Goal: Communication & Community: Participate in discussion

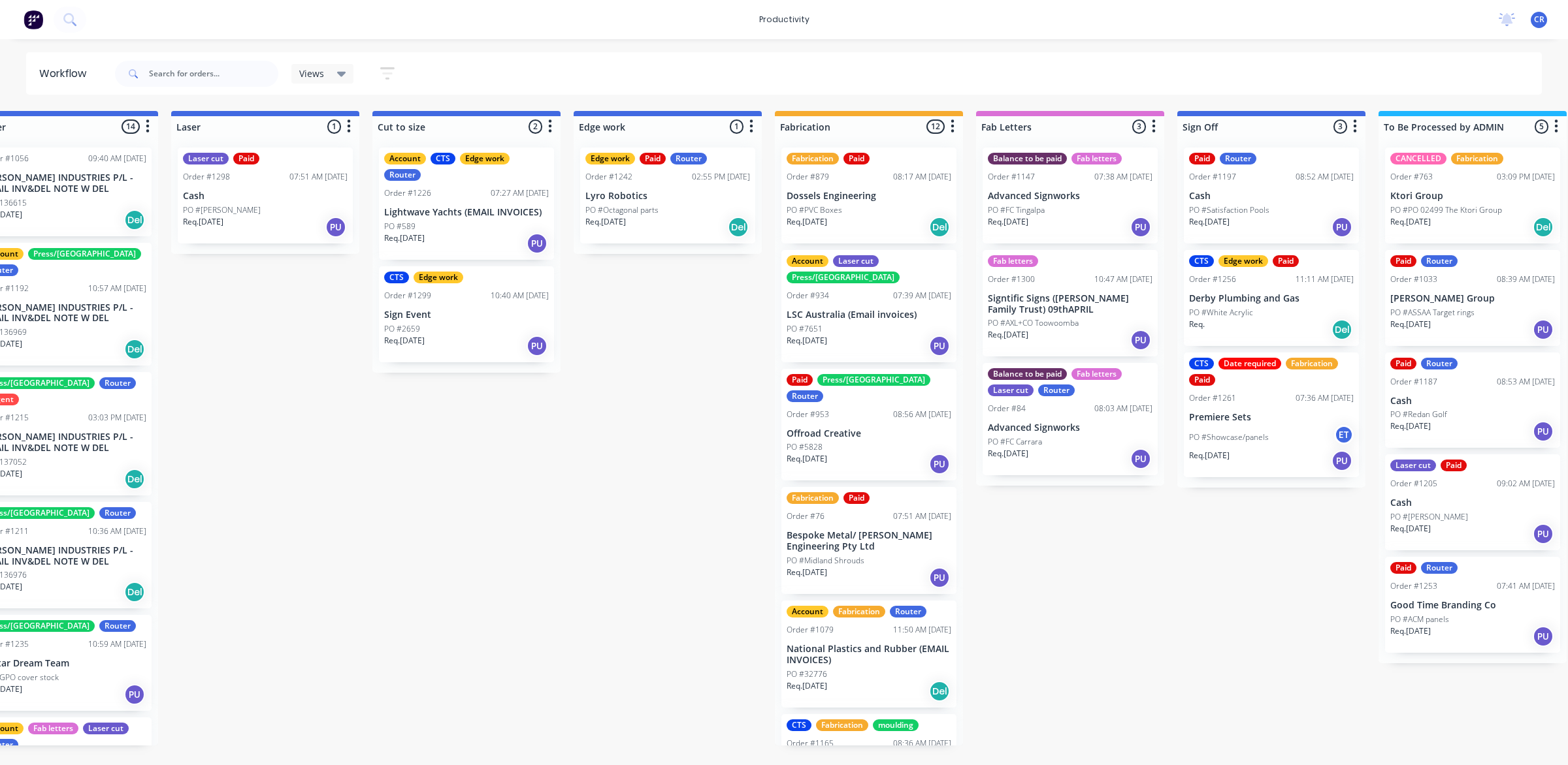
scroll to position [324, 0]
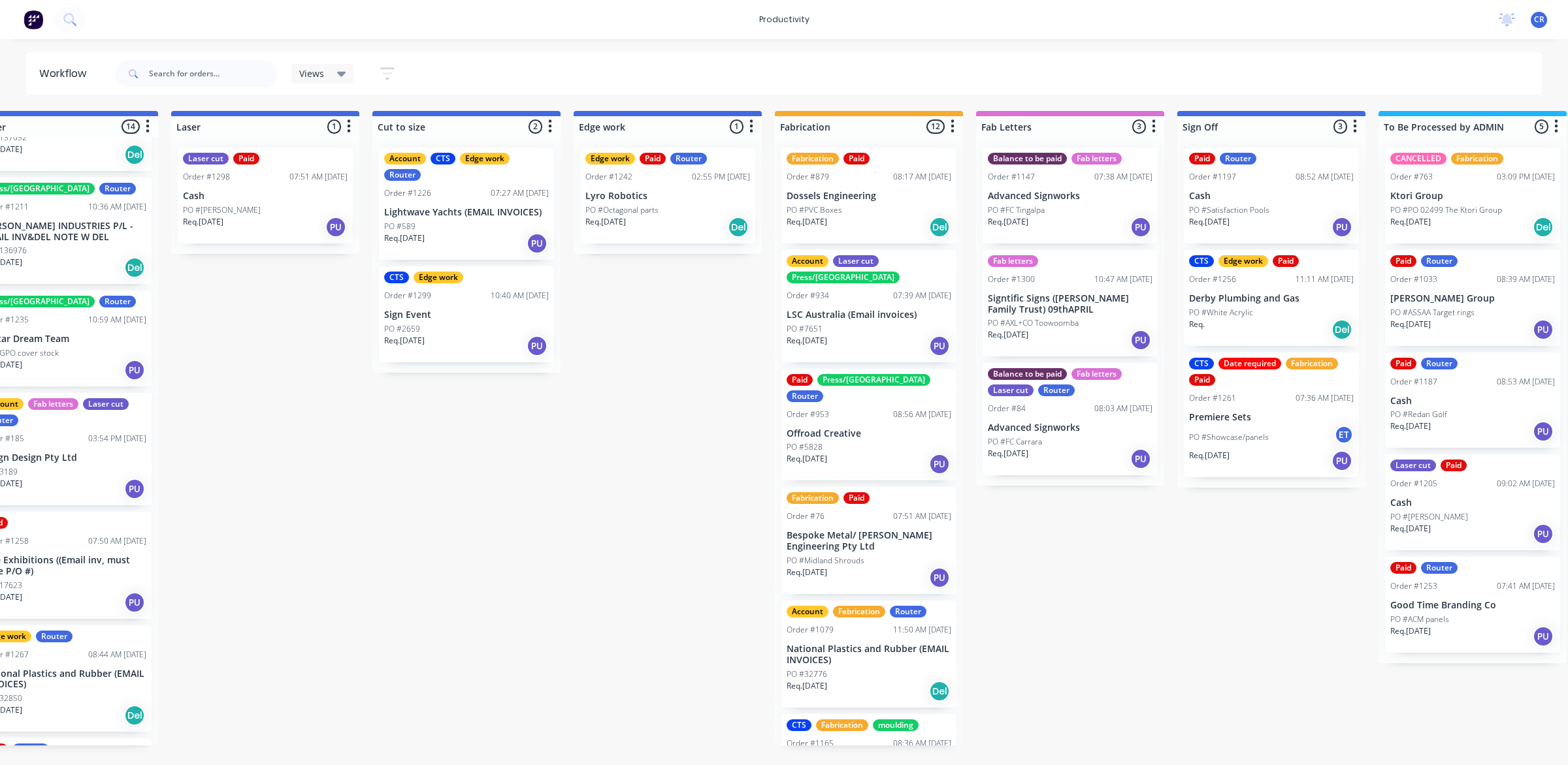
click at [1062, 589] on div "Submitted 1 Sort By Created date Required date Order number Customer name Most …" at bounding box center [690, 428] width 3126 height 635
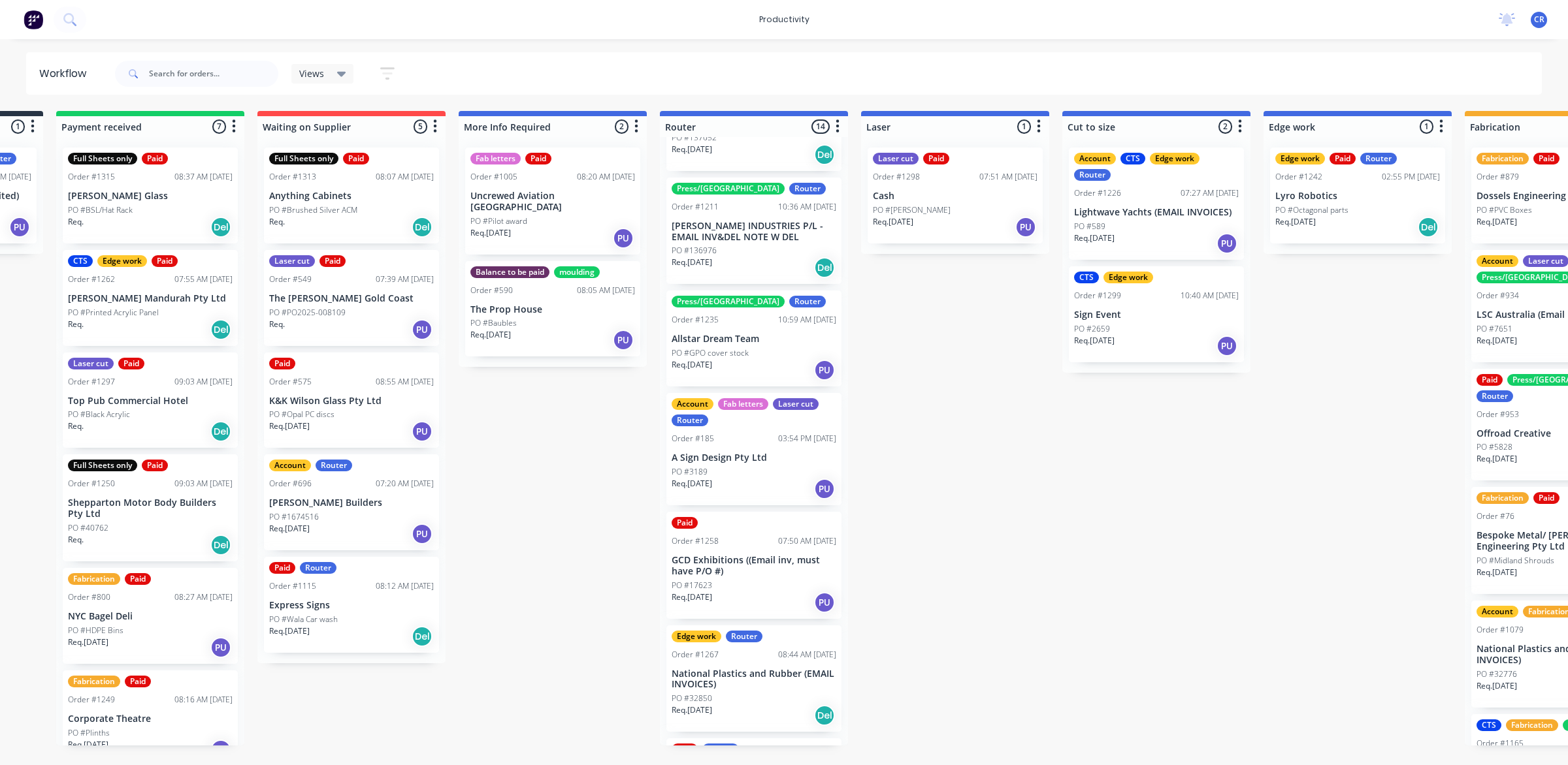
scroll to position [0, 128]
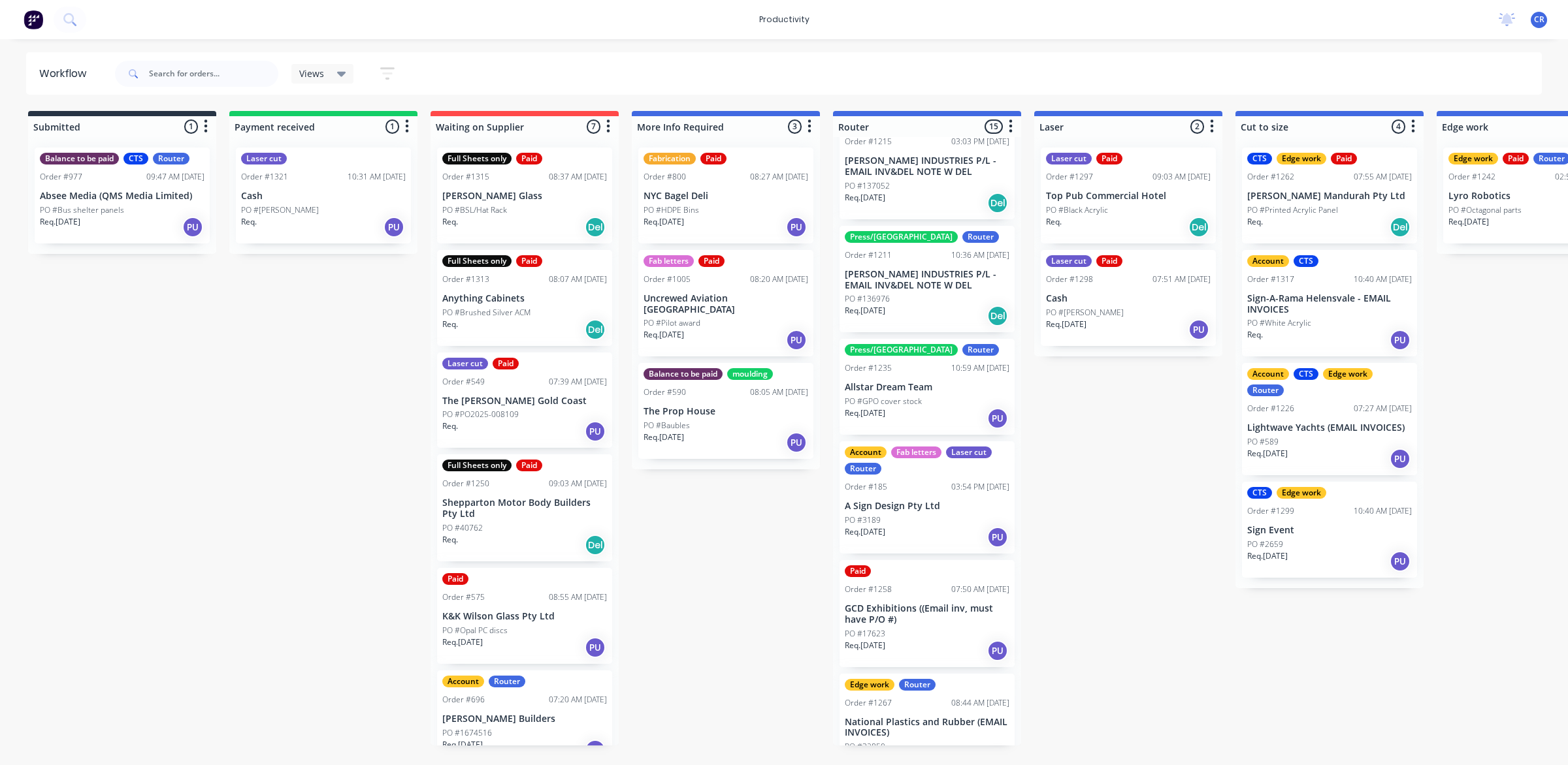
scroll to position [326, 0]
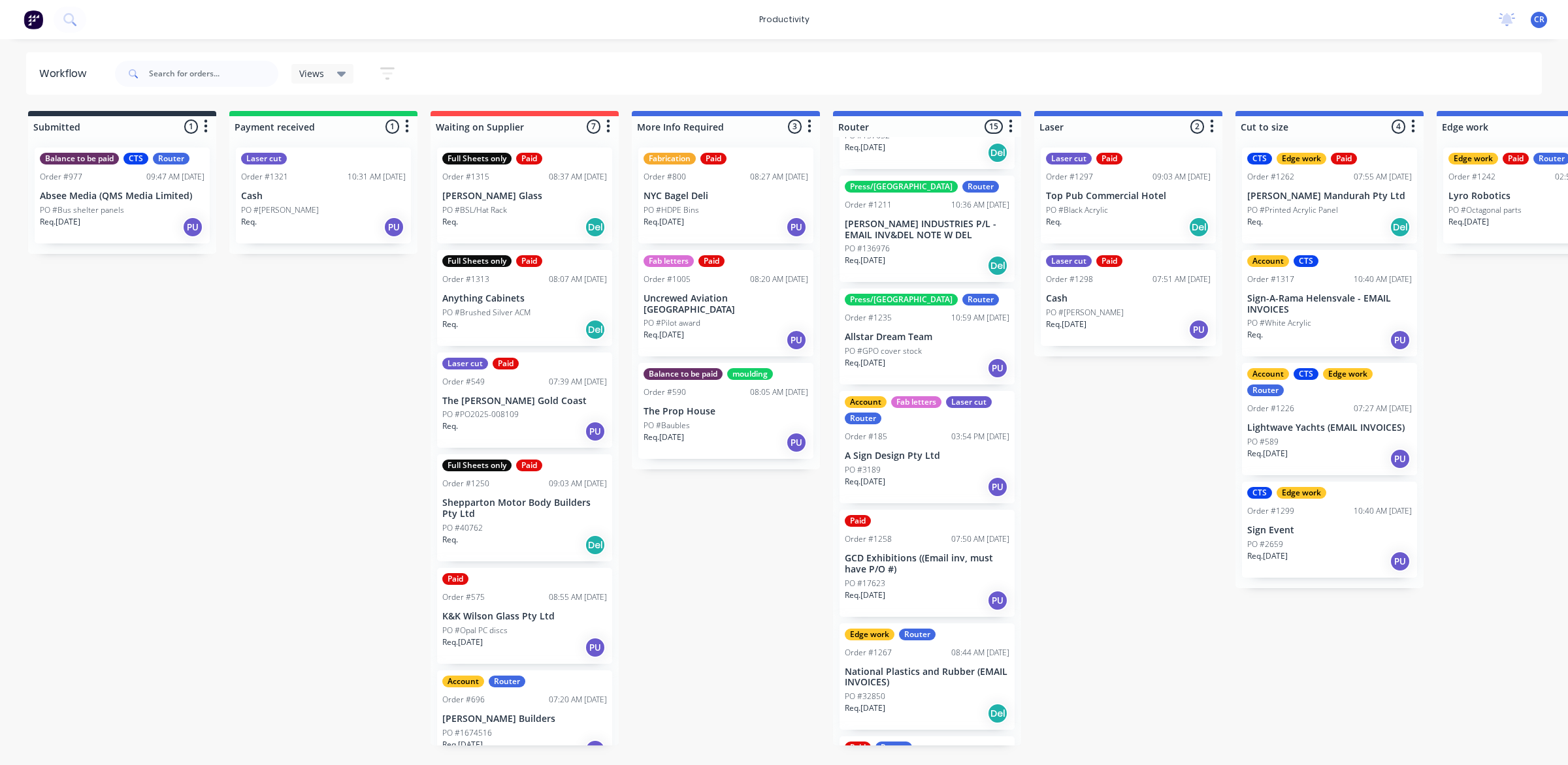
click at [923, 578] on div "PO #17623" at bounding box center [926, 584] width 165 height 12
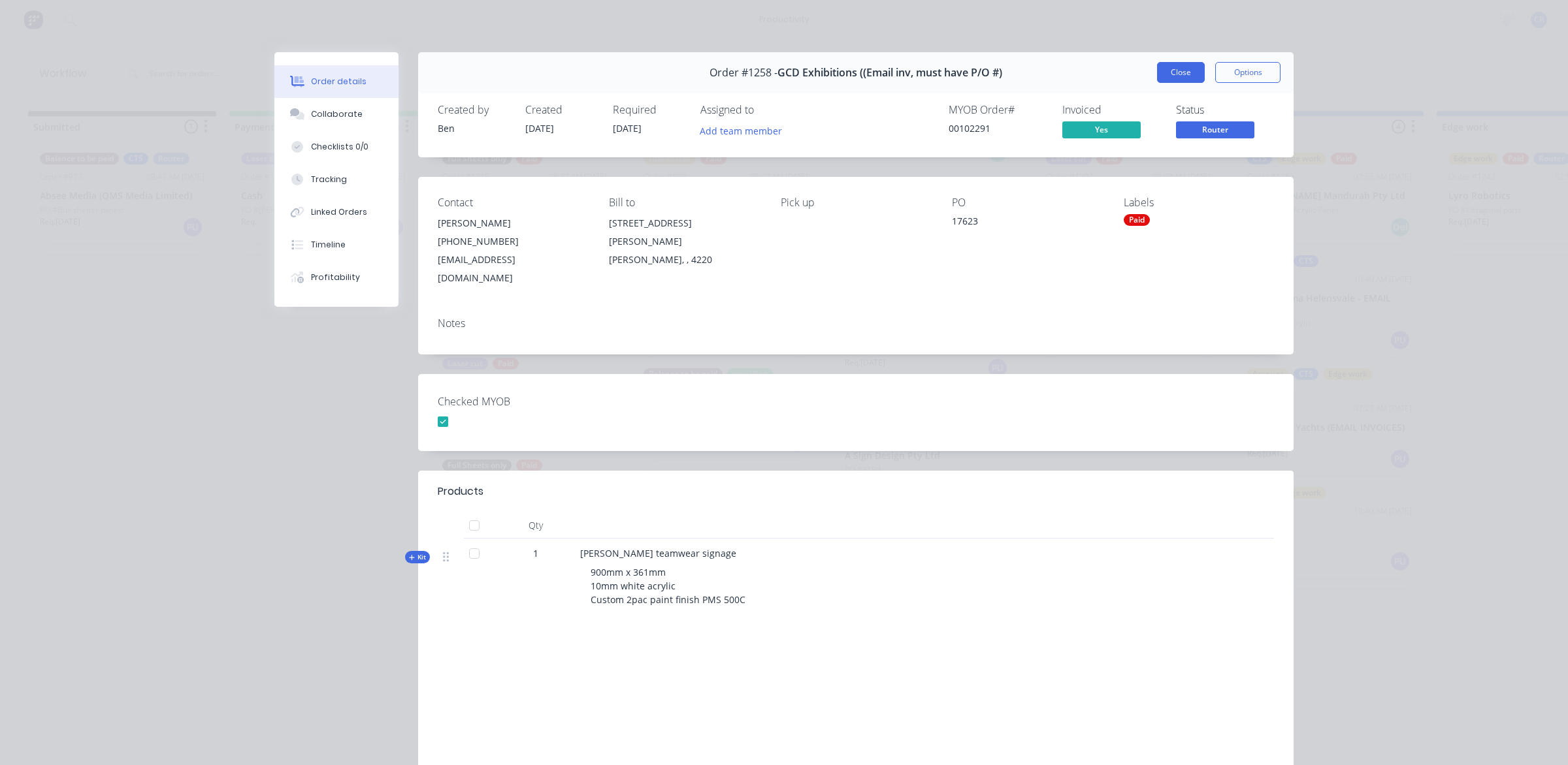
click at [1173, 72] on button "Close" at bounding box center [1180, 73] width 47 height 20
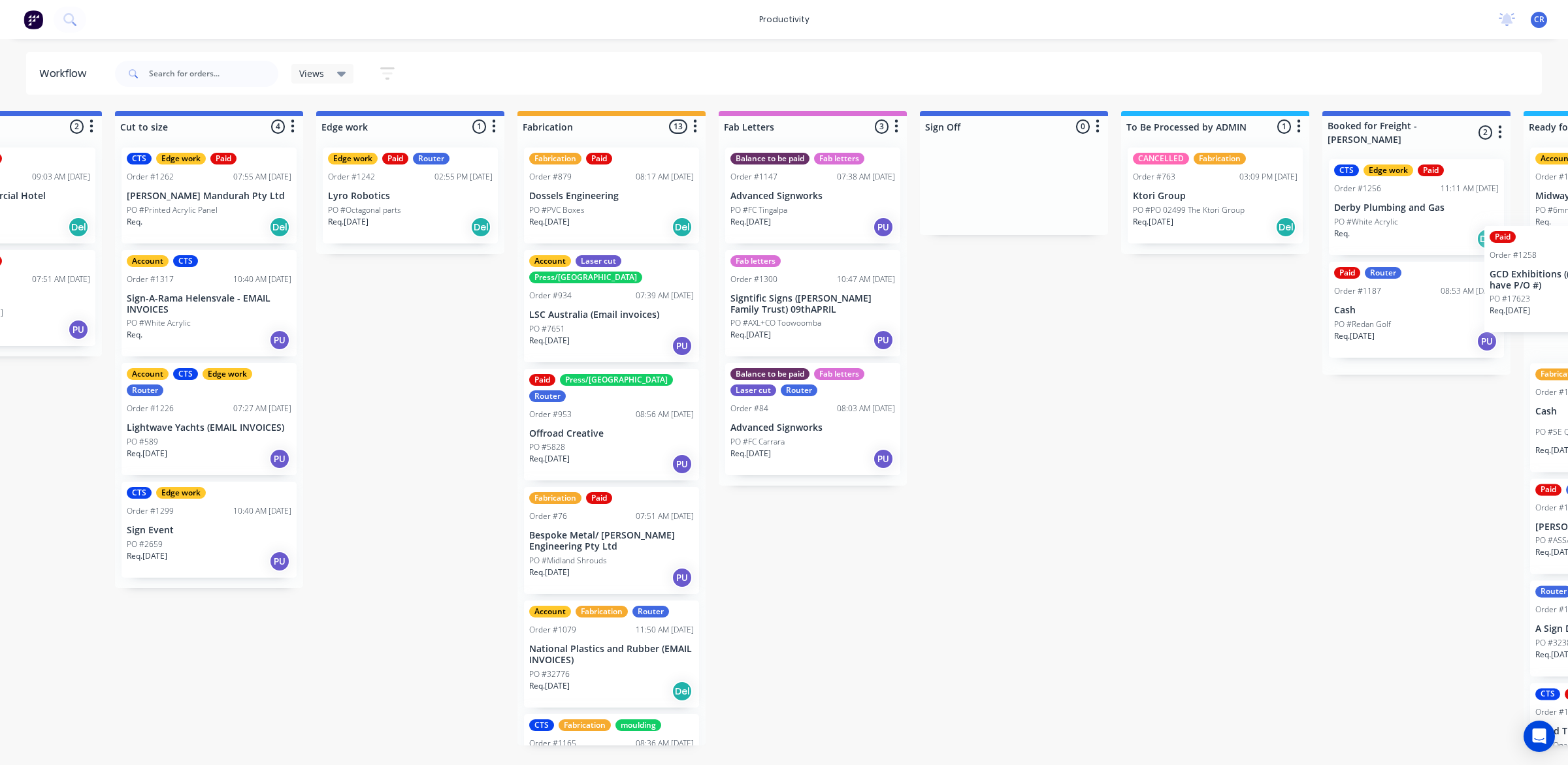
scroll to position [0, 1154]
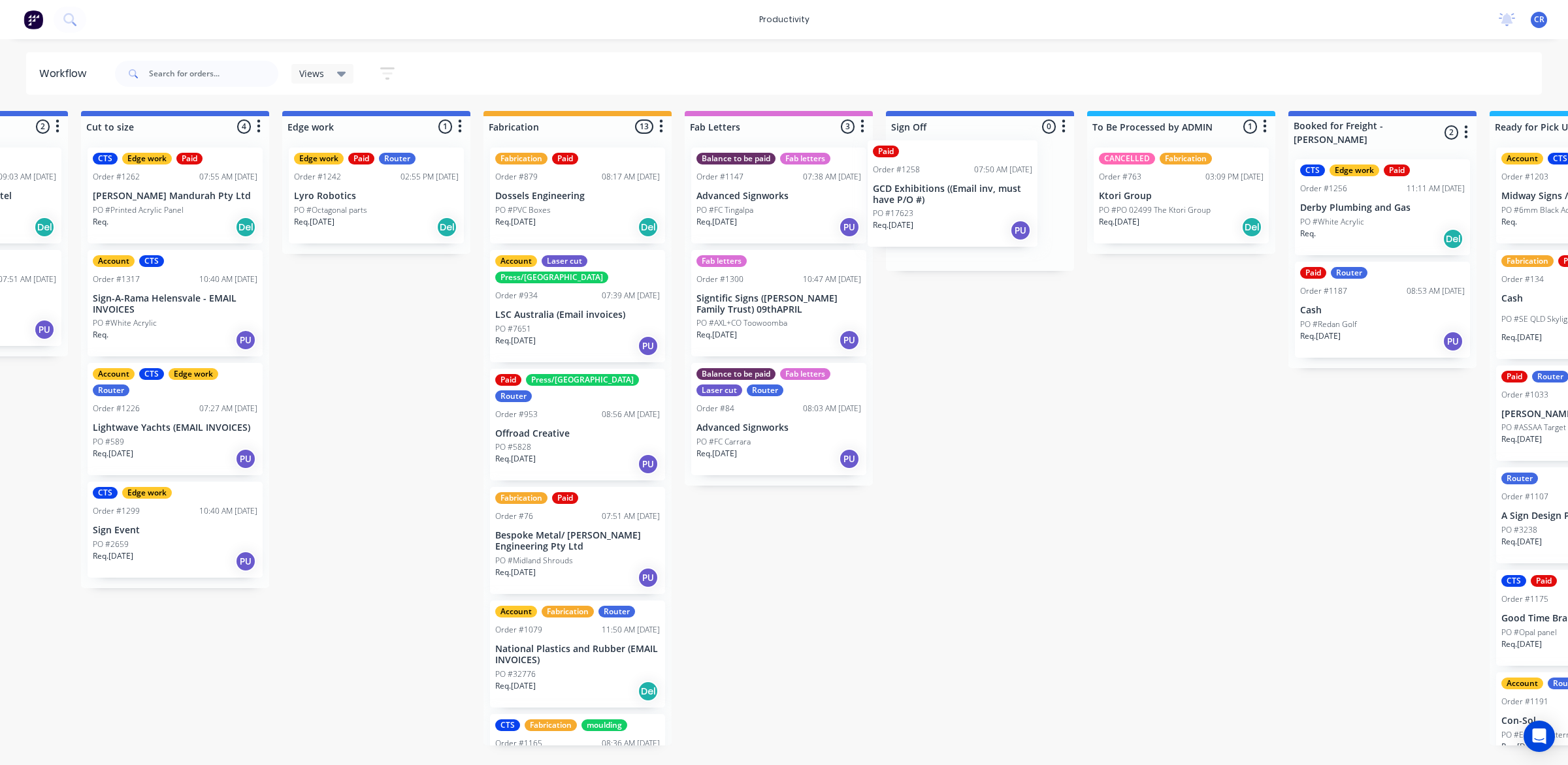
drag, startPoint x: 925, startPoint y: 393, endPoint x: 967, endPoint y: 212, distance: 185.8
click at [967, 212] on div "Submitted 1 Sort By Created date Required date Order number Customer name Most …" at bounding box center [398, 428] width 3126 height 635
click at [967, 212] on div "Paid Order #1258 07:50 AM [DATE] GCD Exhibitions ((Email inv, must have P/O #) …" at bounding box center [979, 201] width 175 height 107
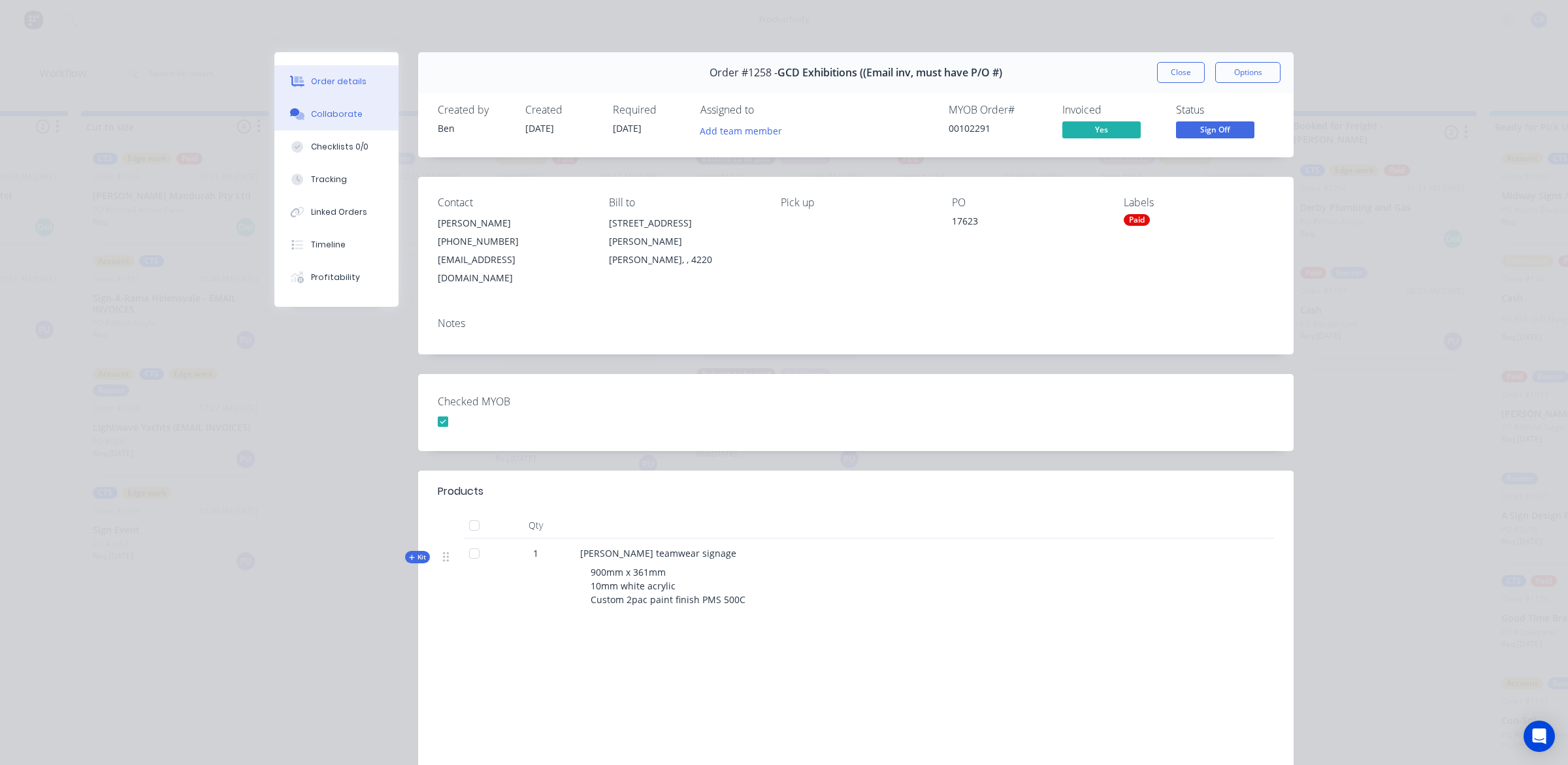
click at [311, 116] on div "Collaborate" at bounding box center [336, 114] width 51 height 12
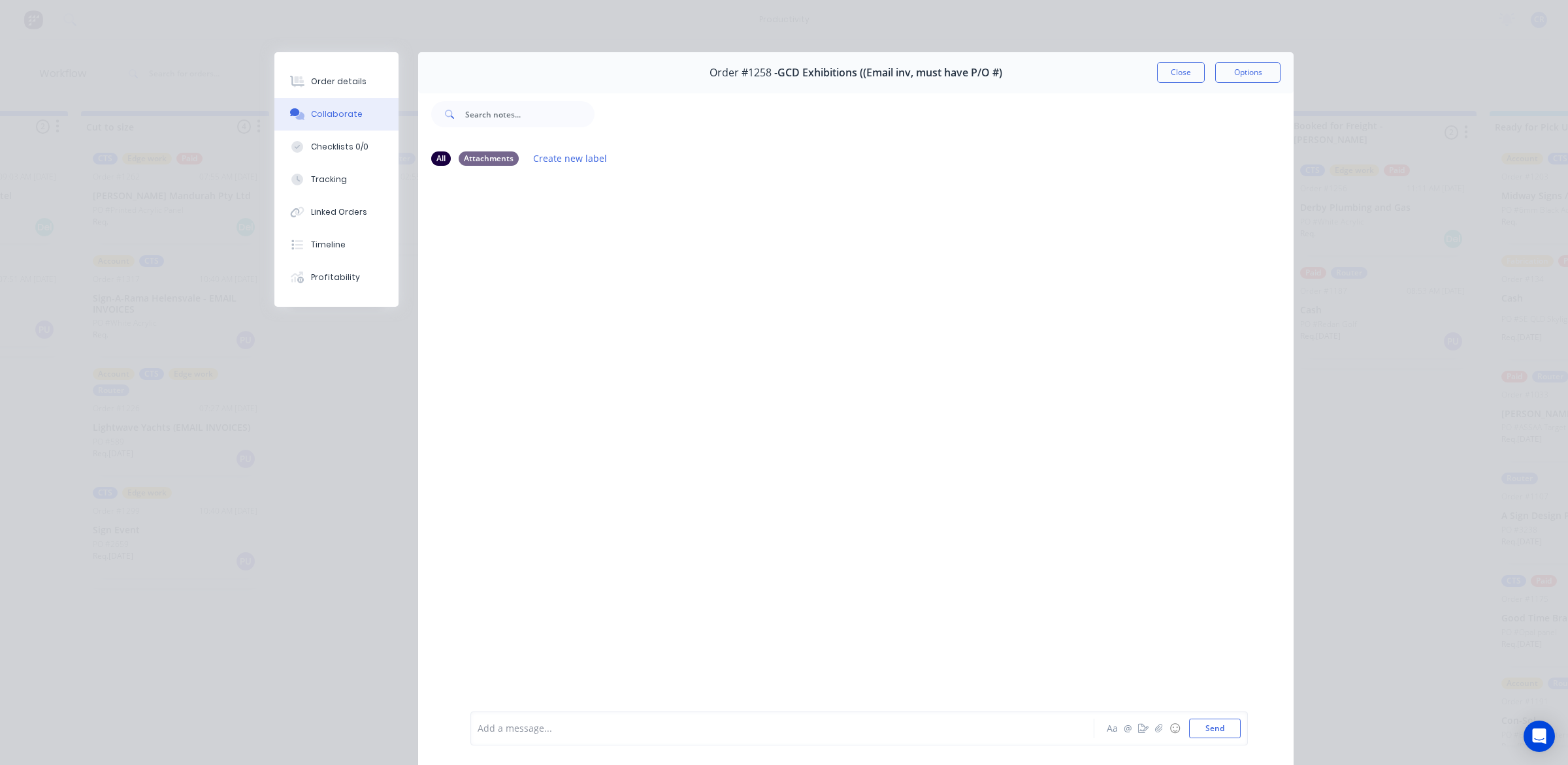
click at [682, 719] on div "Add a message..." at bounding box center [763, 728] width 572 height 20
click at [1212, 726] on button "Send" at bounding box center [1214, 728] width 51 height 20
click at [1177, 77] on button "Close" at bounding box center [1180, 73] width 47 height 20
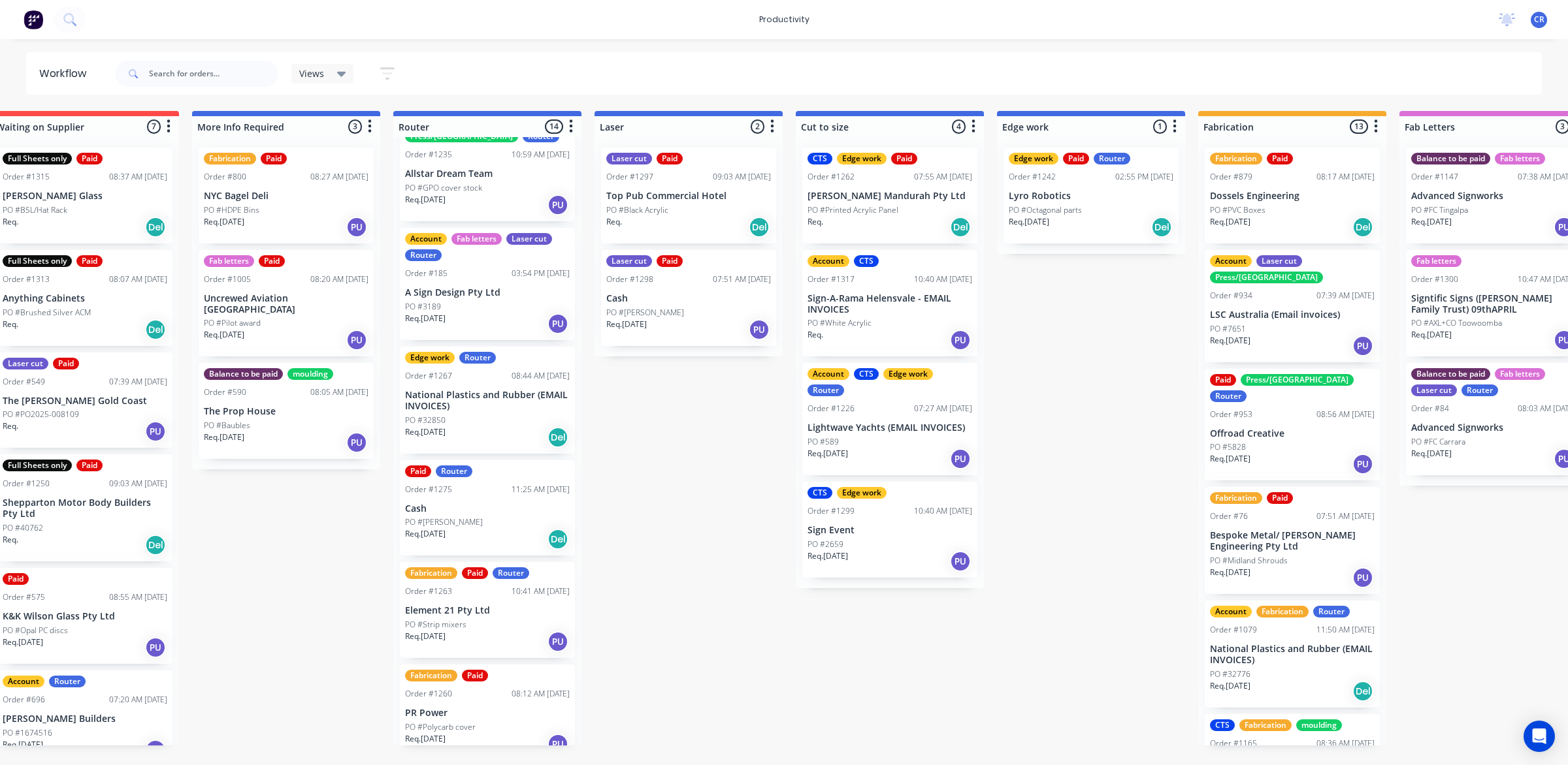
scroll to position [0, 419]
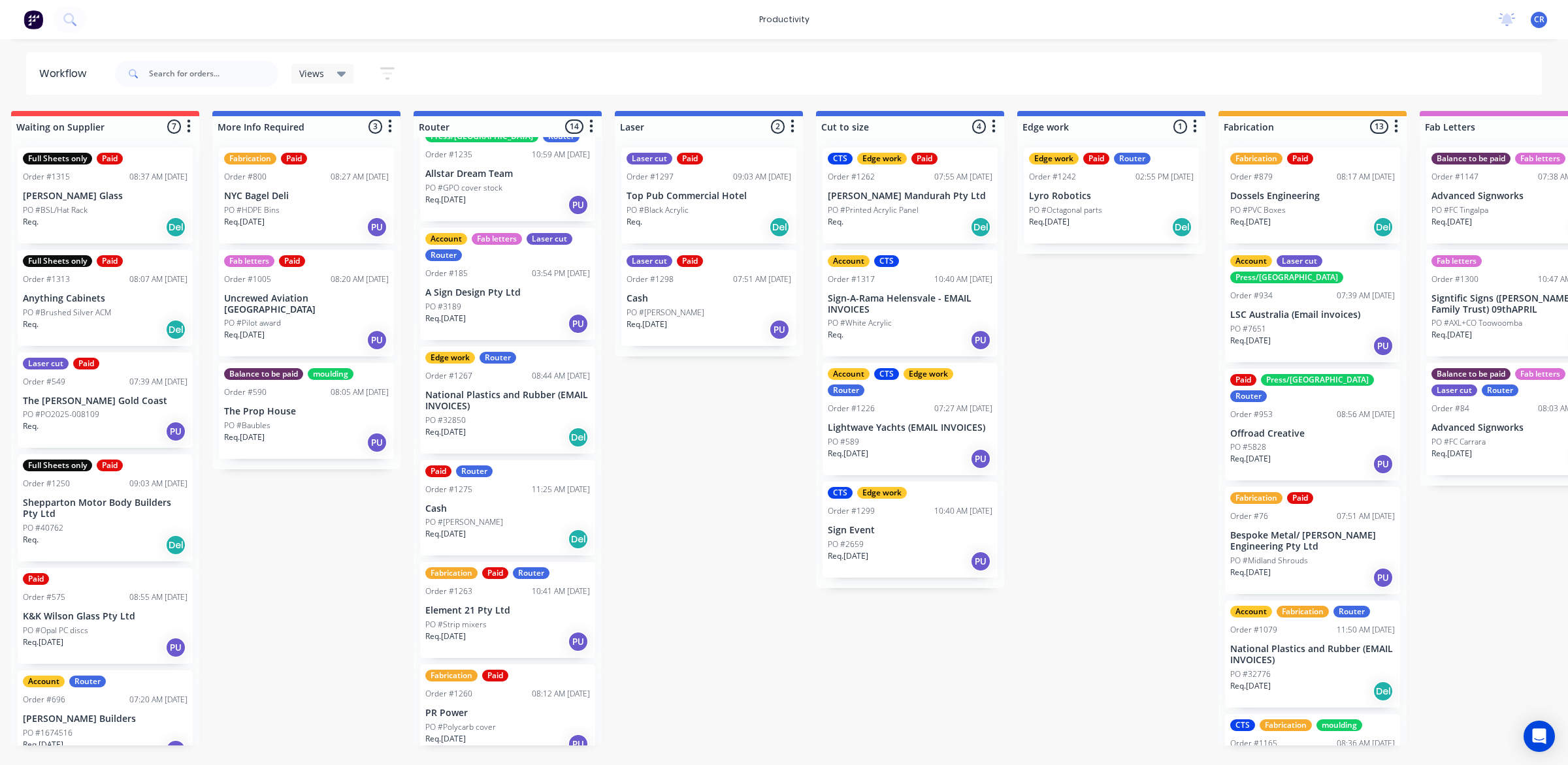
click at [495, 415] on div "PO #32850" at bounding box center [507, 420] width 165 height 12
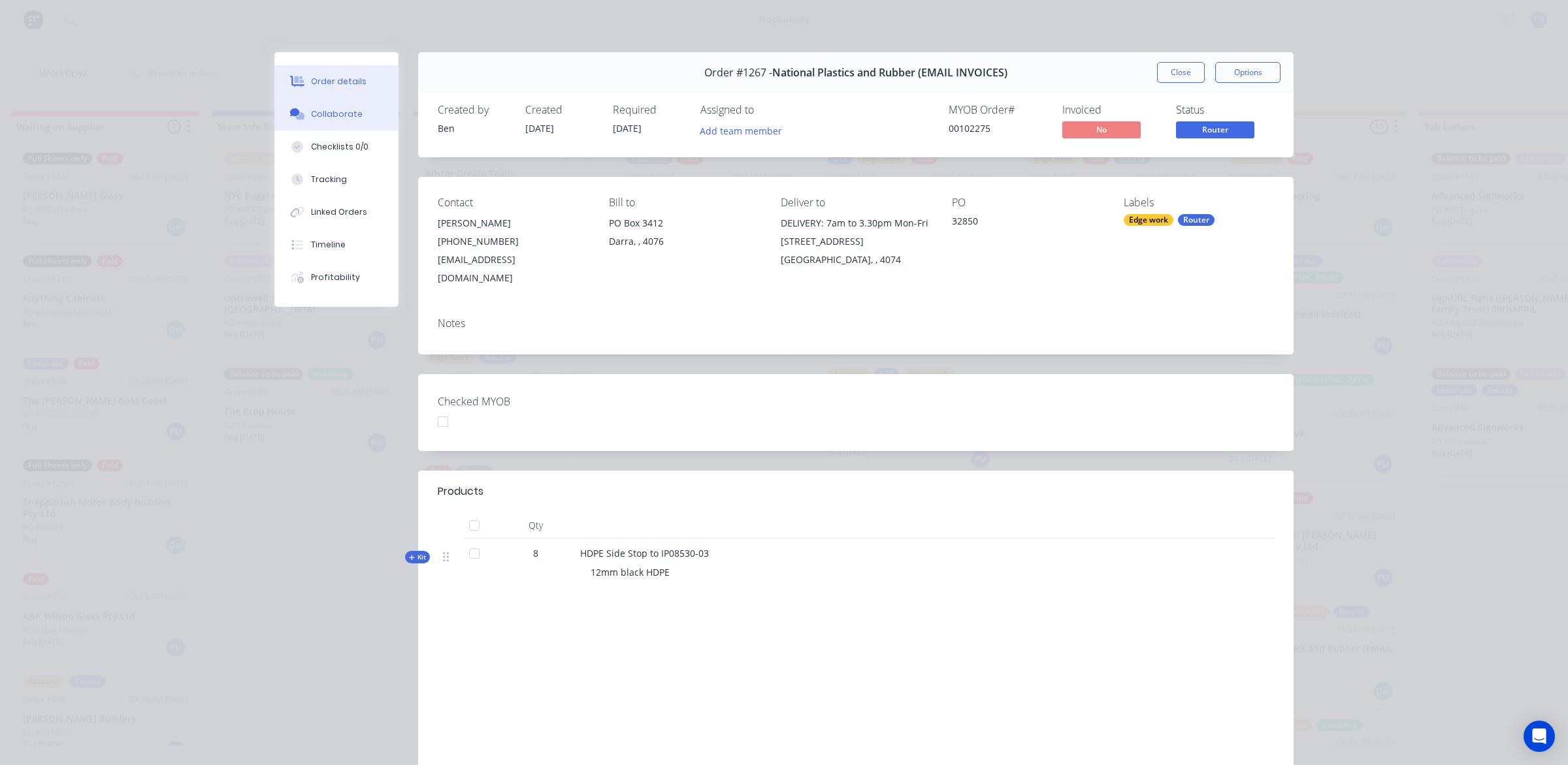
click at [354, 117] on button "Collaborate" at bounding box center [336, 113] width 124 height 33
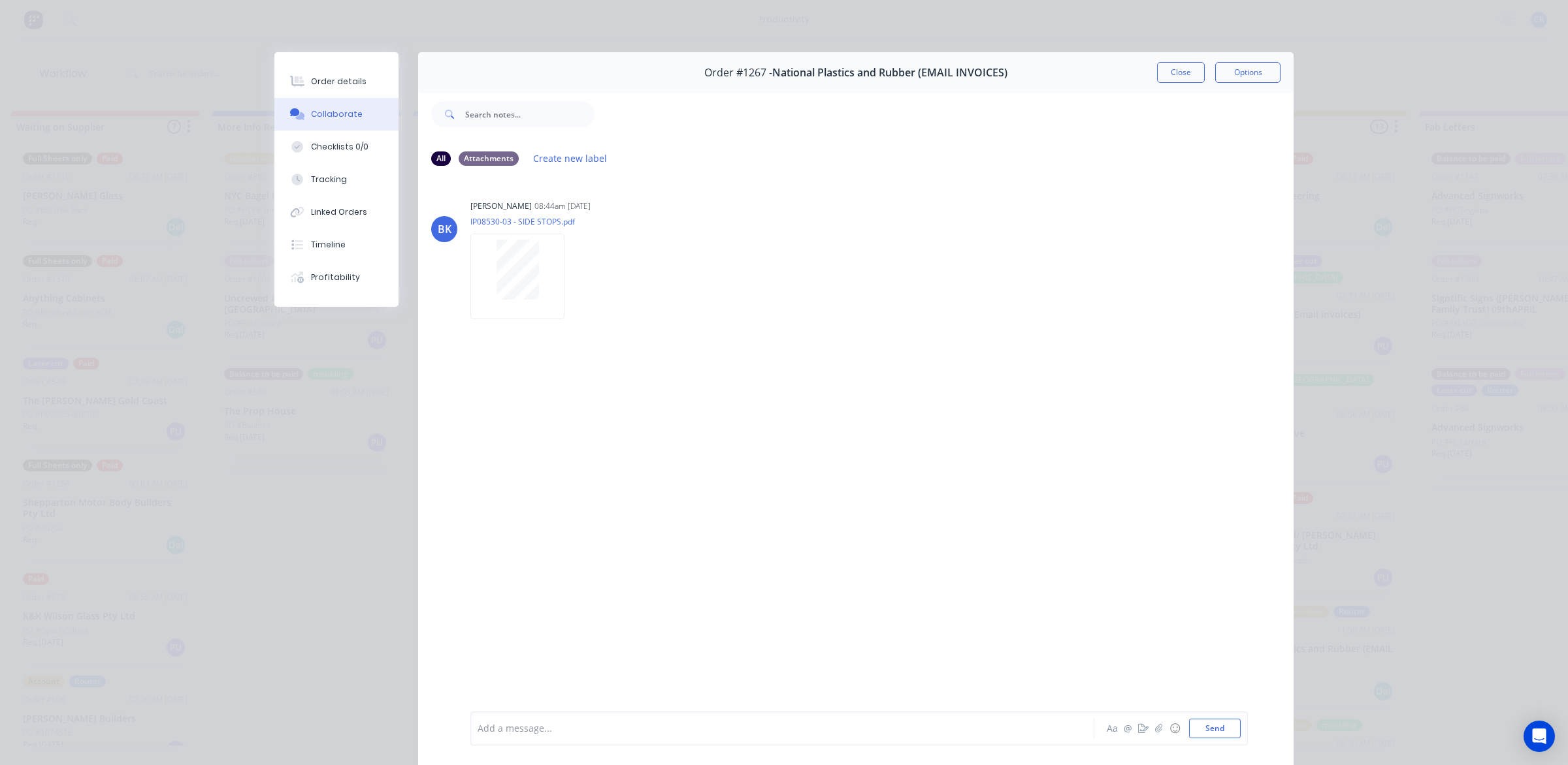
click at [609, 389] on div "BK [PERSON_NAME] 08:44am [DATE] IP08530-03 - SIDE STOPS.pdf Labels Download" at bounding box center [856, 443] width 875 height 534
click at [559, 723] on div at bounding box center [764, 729] width 572 height 14
click at [541, 716] on div "@ben Aa @ ☺ Send" at bounding box center [859, 729] width 777 height 34
drag, startPoint x: 538, startPoint y: 734, endPoint x: 547, endPoint y: 730, distance: 9.8
click at [543, 735] on div "@ben" at bounding box center [764, 729] width 572 height 14
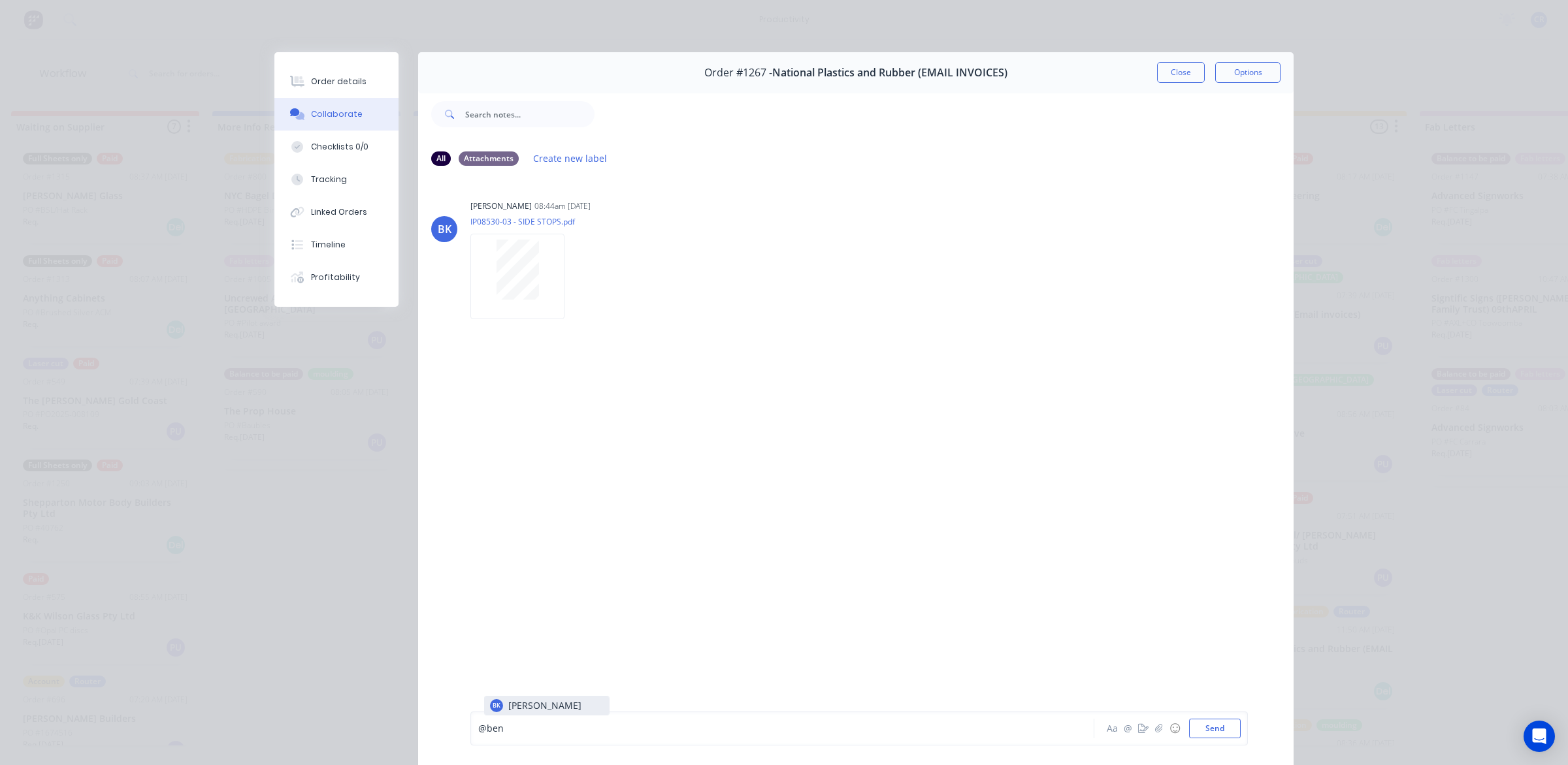
click at [550, 694] on div "@ben BK [PERSON_NAME] @ ☺ Send" at bounding box center [856, 729] width 875 height 73
click at [547, 723] on div "@ben" at bounding box center [764, 729] width 572 height 14
click at [1220, 730] on button "Send" at bounding box center [1214, 728] width 51 height 20
click at [985, 732] on div at bounding box center [764, 729] width 572 height 14
click at [1214, 723] on button "Send" at bounding box center [1214, 728] width 51 height 20
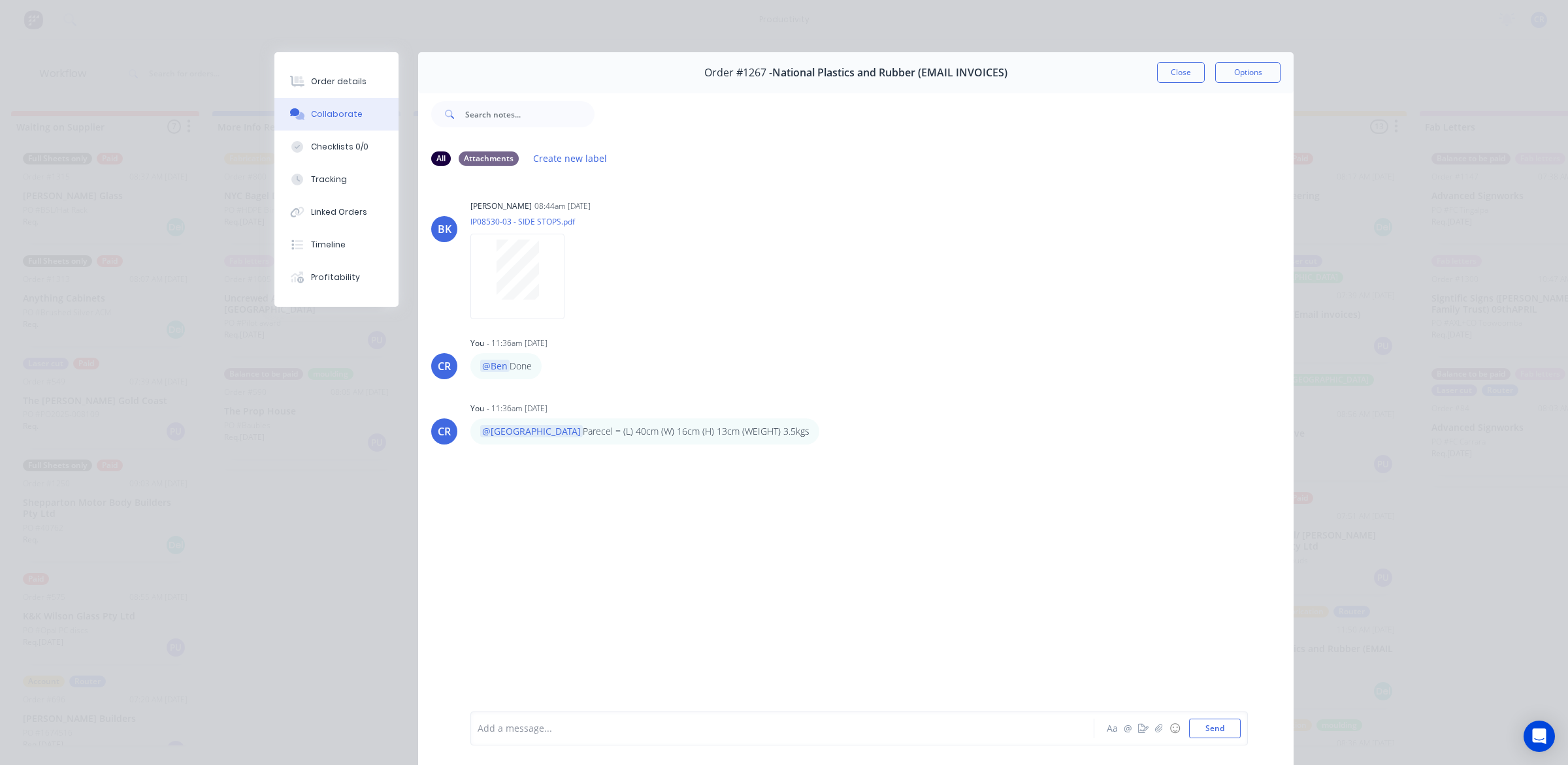
drag, startPoint x: 1176, startPoint y: 73, endPoint x: 1171, endPoint y: 80, distance: 8.6
click at [1176, 73] on button "Close" at bounding box center [1180, 73] width 47 height 20
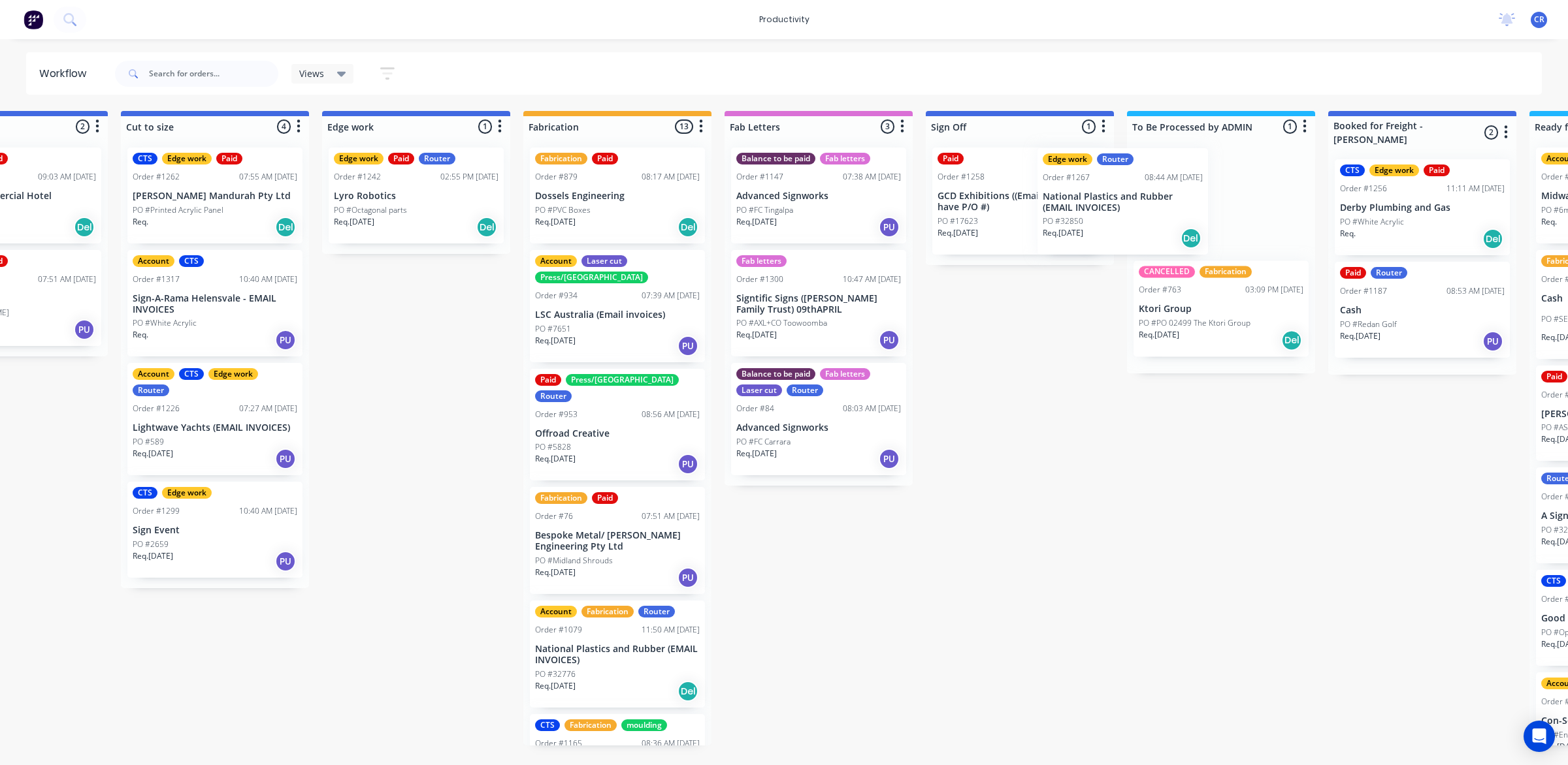
scroll to position [0, 1136]
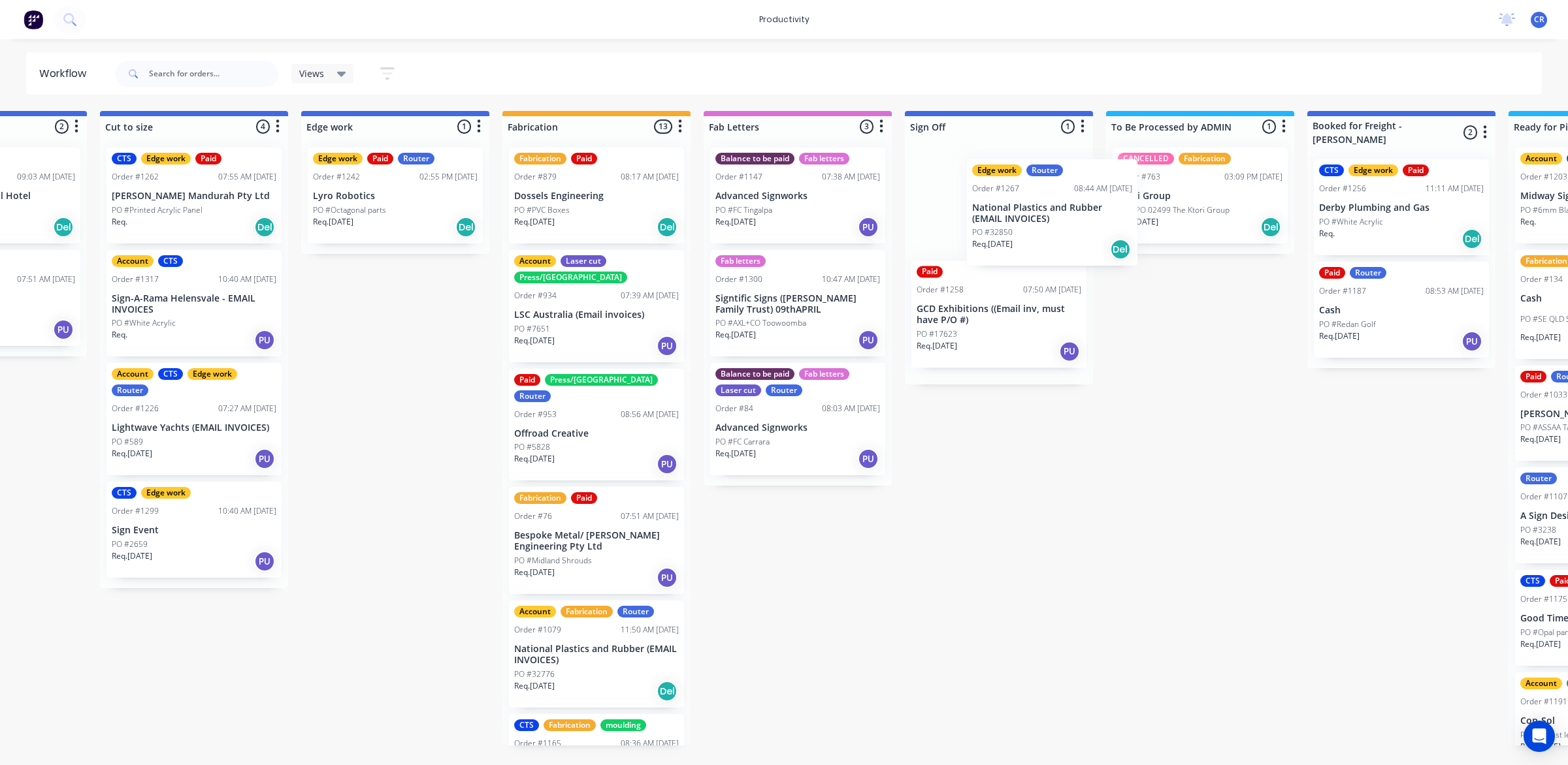
drag, startPoint x: 471, startPoint y: 378, endPoint x: 1026, endPoint y: 222, distance: 576.5
click at [1026, 222] on div "Submitted 1 Sort By Created date Required date Order number Customer name Most …" at bounding box center [418, 428] width 3126 height 635
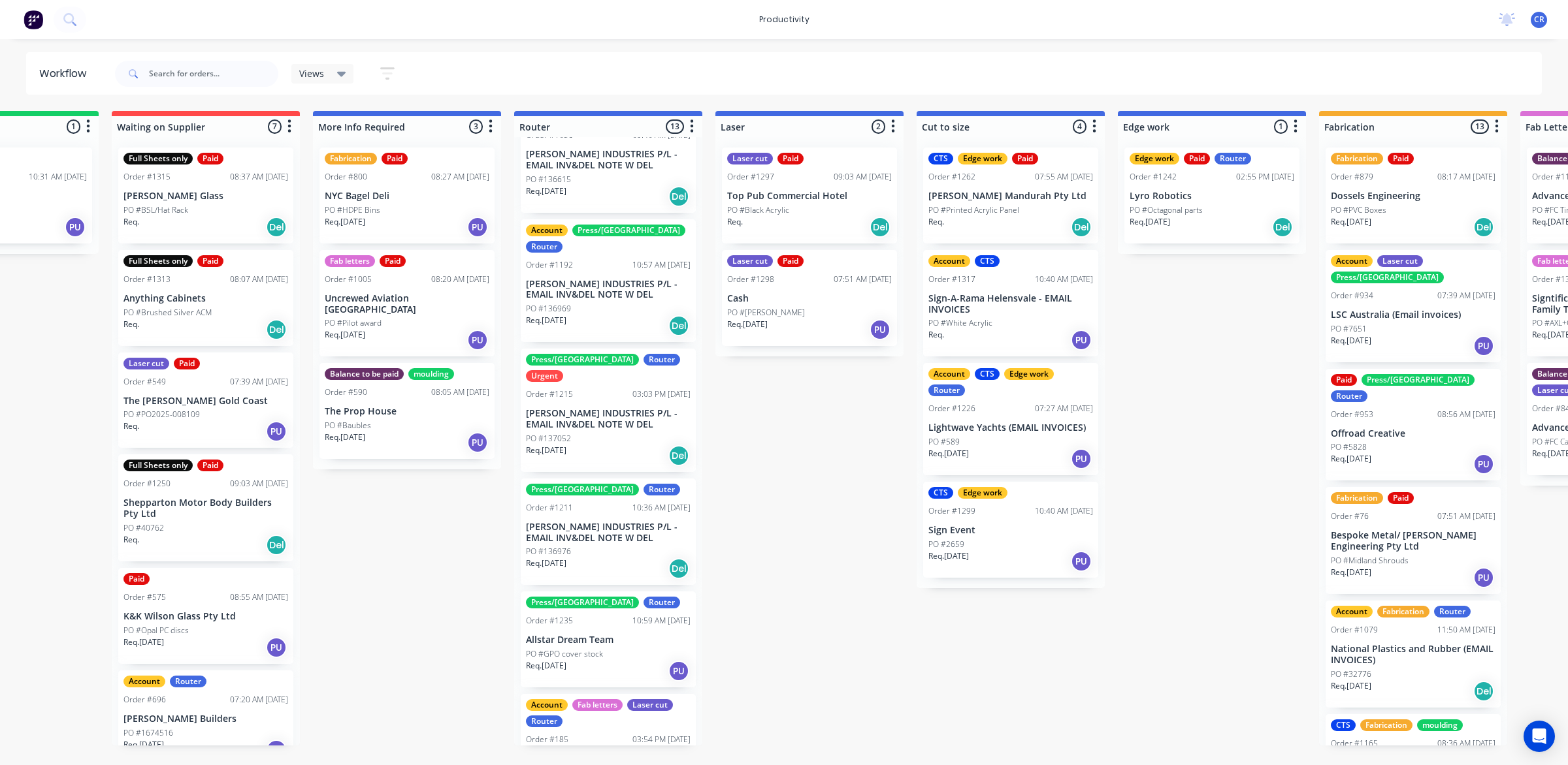
scroll to position [0, 0]
